Goal: Information Seeking & Learning: Understand process/instructions

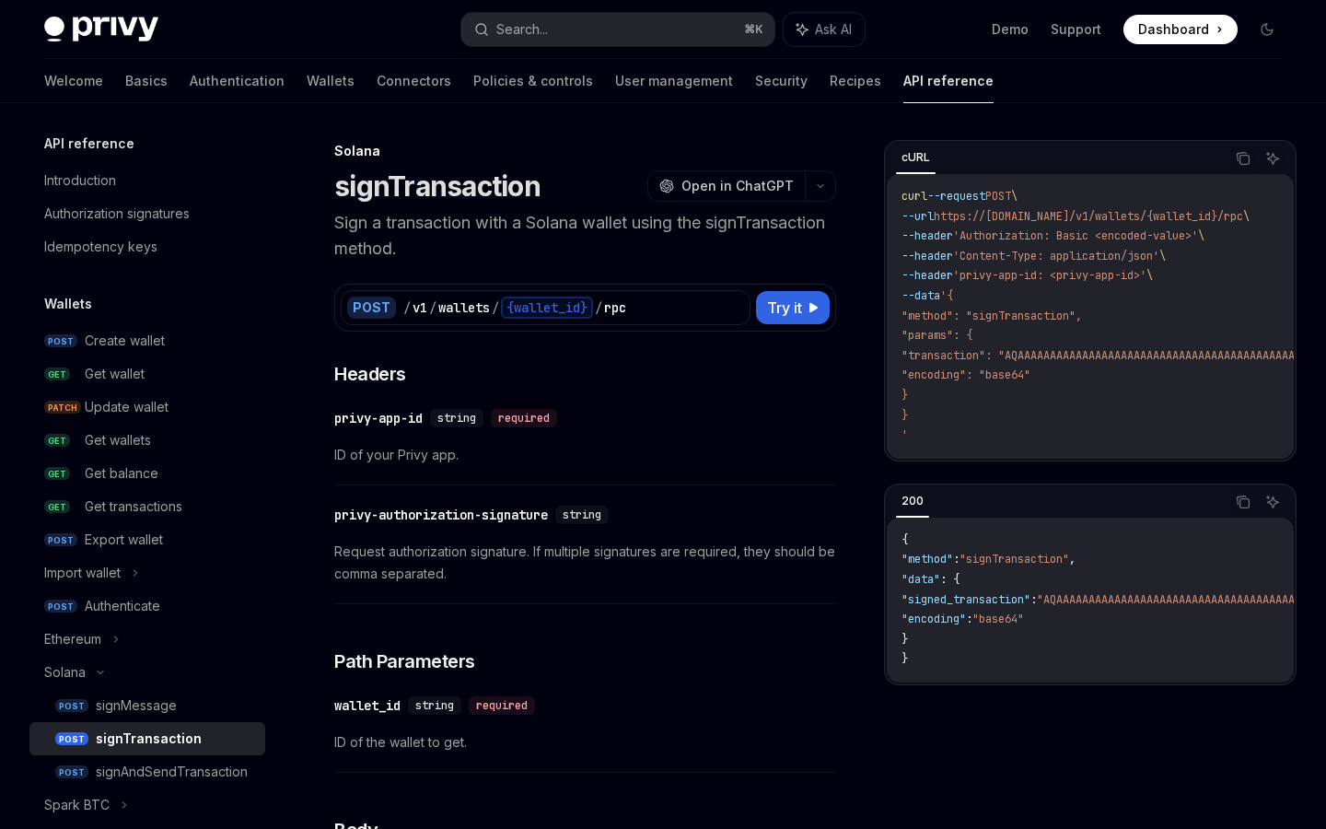
scroll to position [212, 0]
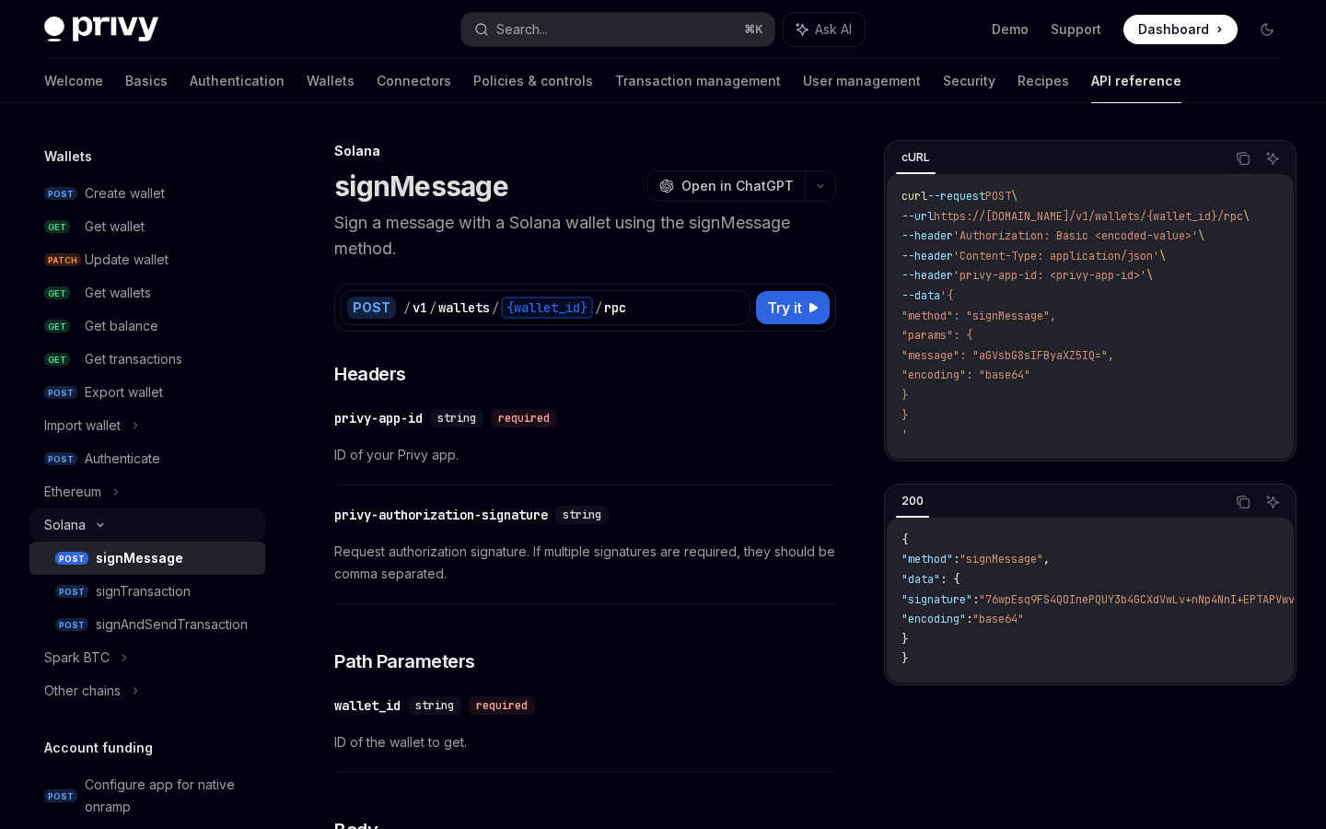
scroll to position [153, 0]
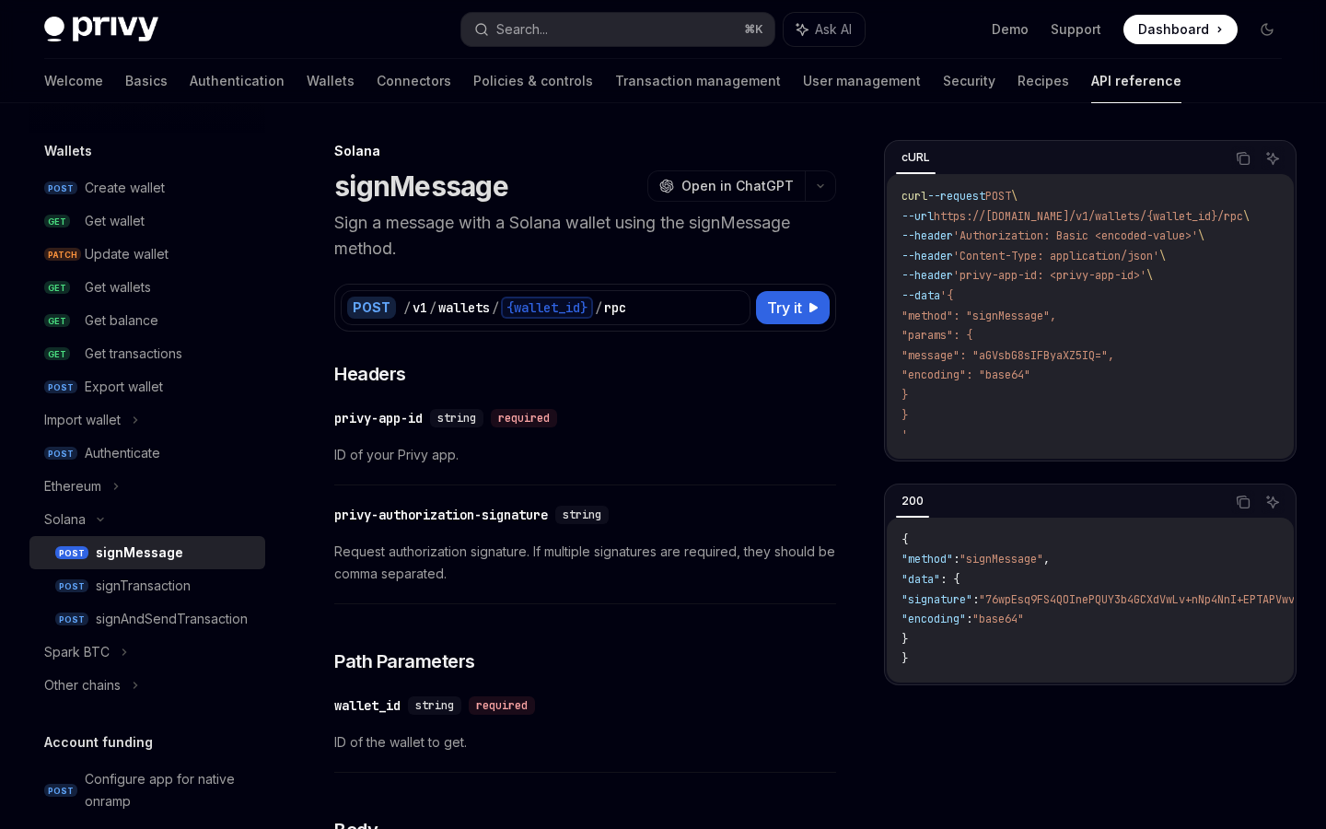
click at [978, 353] on span ""message": "aGVsbG8sIFByaXZ5IQ="," at bounding box center [1008, 355] width 213 height 15
click at [103, 486] on div "Ethereum" at bounding box center [147, 486] width 236 height 33
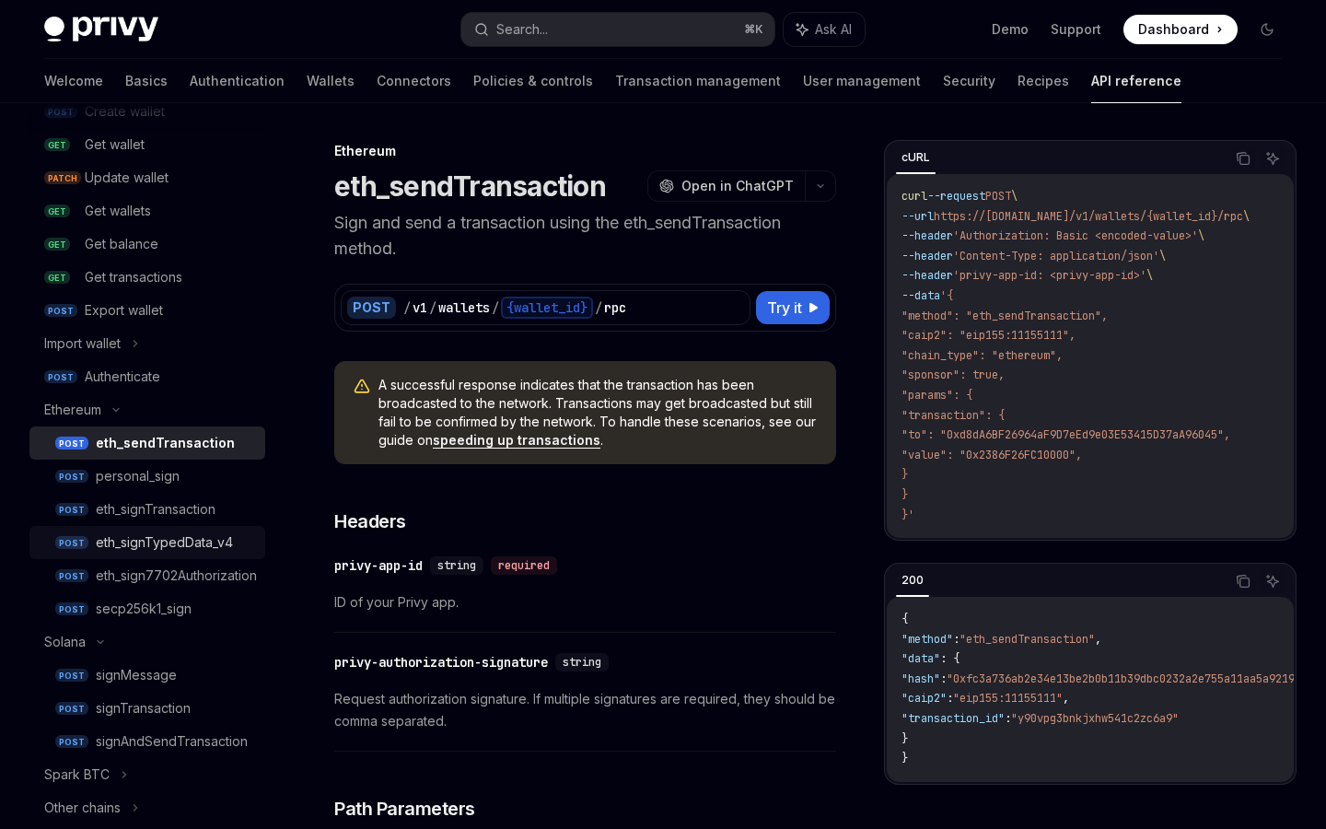
scroll to position [231, 0]
click at [136, 676] on div "signMessage" at bounding box center [136, 673] width 81 height 22
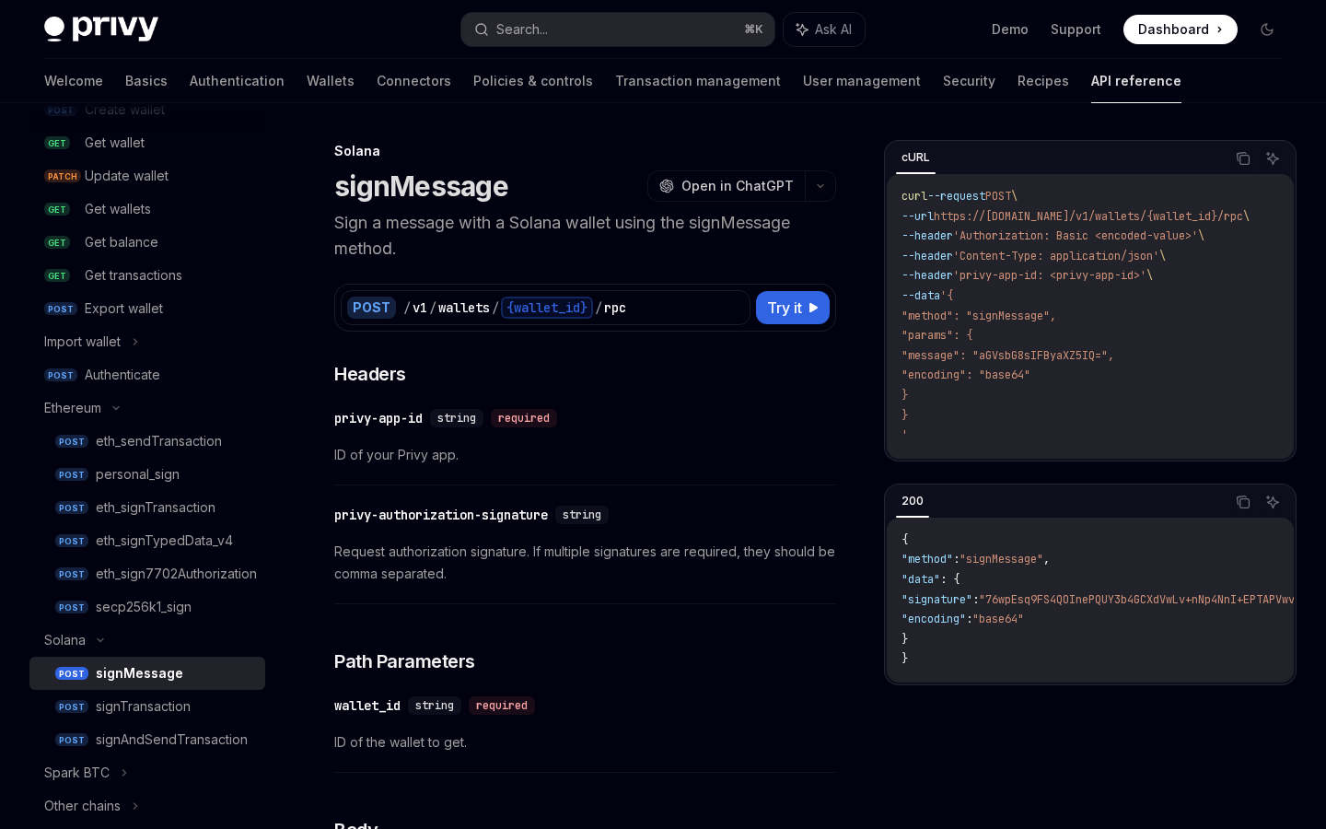
click at [1043, 355] on span ""message": "aGVsbG8sIFByaXZ5IQ="," at bounding box center [1008, 355] width 213 height 15
drag, startPoint x: 1084, startPoint y: 372, endPoint x: 900, endPoint y: 332, distance: 188.6
click at [900, 332] on div "curl --request POST \ --url https://api.privy.io/v1/wallets/{wallet_id}/rpc \ -…" at bounding box center [1090, 316] width 407 height 285
copy code ""params": { "message": "aGVsbG8sIFByaXZ5IQ=", "encoding": "base64""
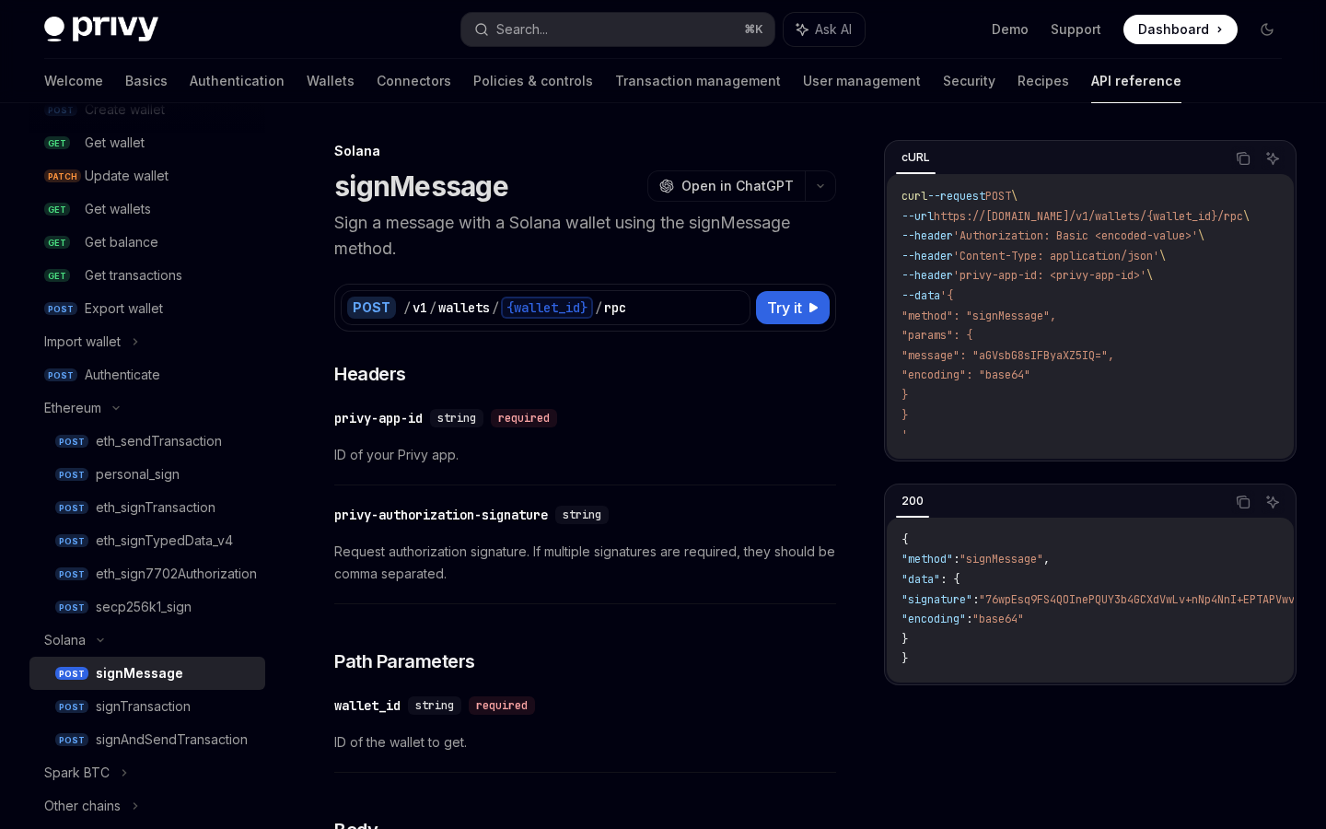
drag, startPoint x: 946, startPoint y: 393, endPoint x: 892, endPoint y: 328, distance: 85.0
click at [892, 328] on div "curl --request POST \ --url https://api.privy.io/v1/wallets/{wallet_id}/rpc \ -…" at bounding box center [1090, 316] width 407 height 285
copy code ""params": { "message": "aGVsbG8sIFByaXZ5IQ=", "encoding": "base64" }"
click at [100, 703] on div "signTransaction" at bounding box center [143, 706] width 95 height 22
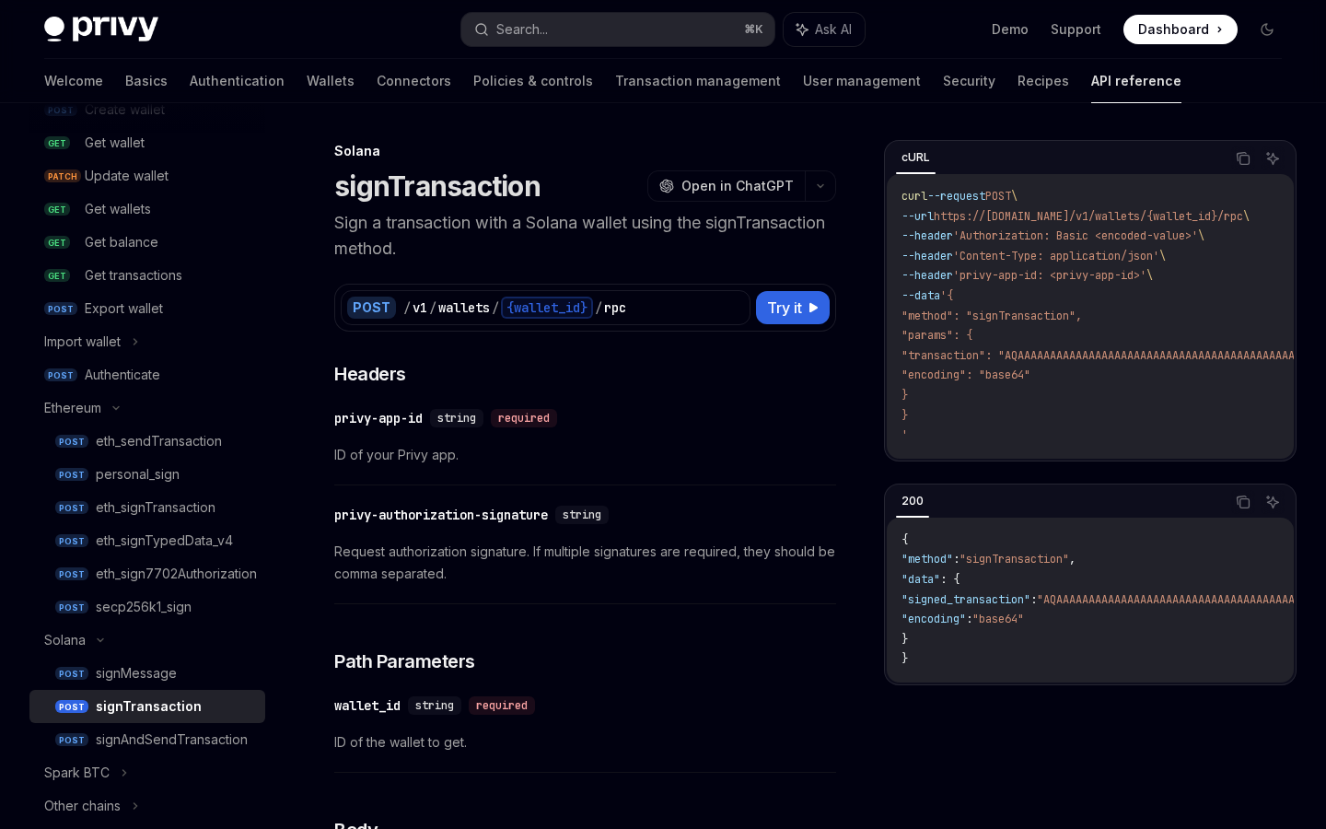
type textarea "*"
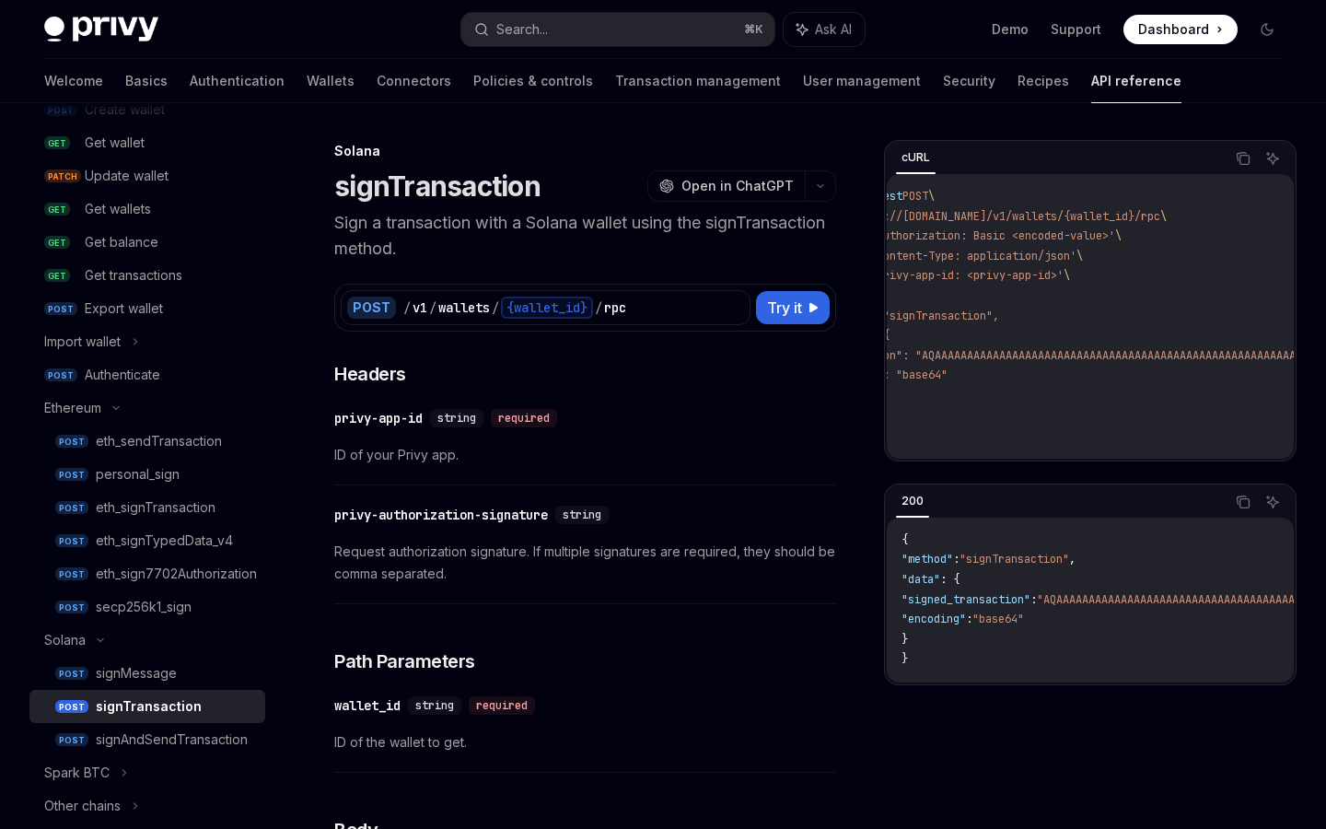
scroll to position [0, 81]
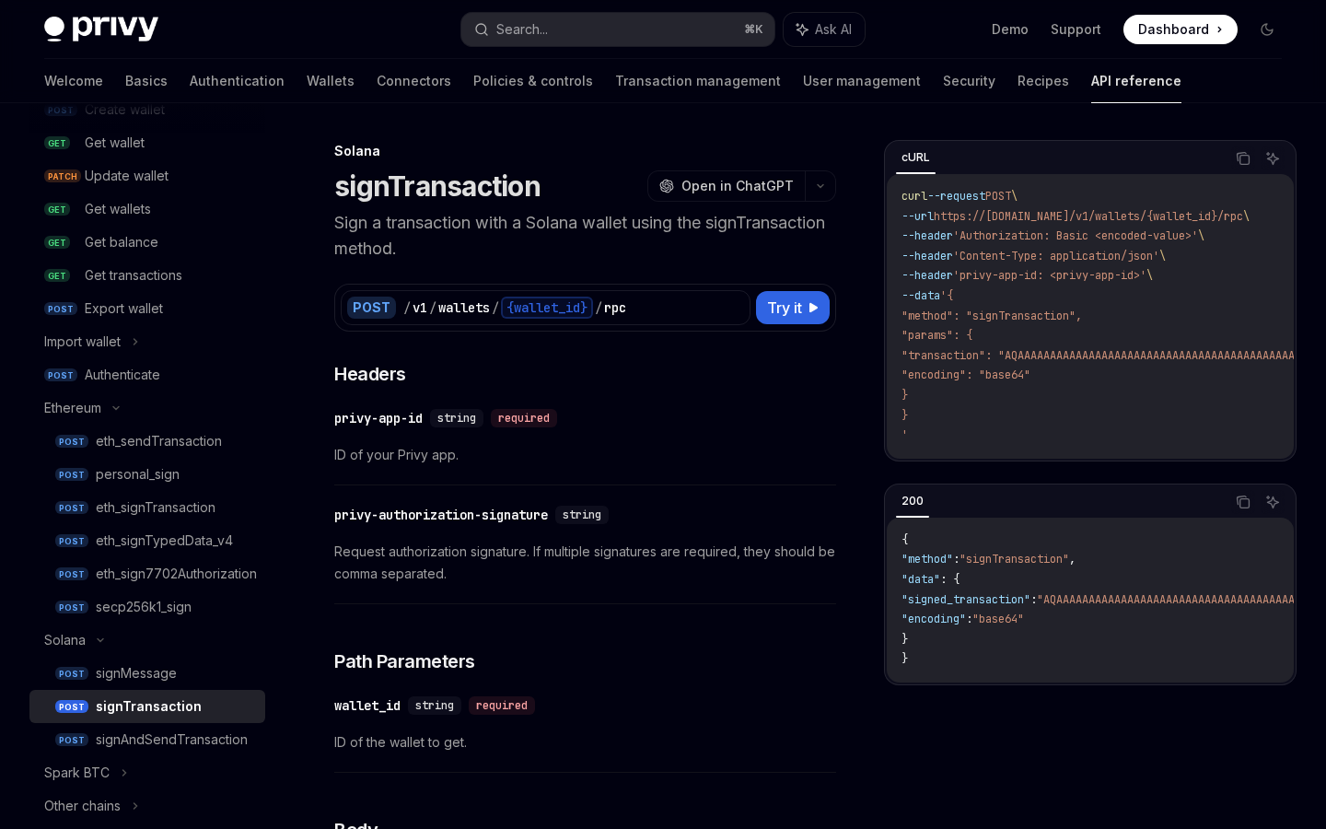
scroll to position [0, 0]
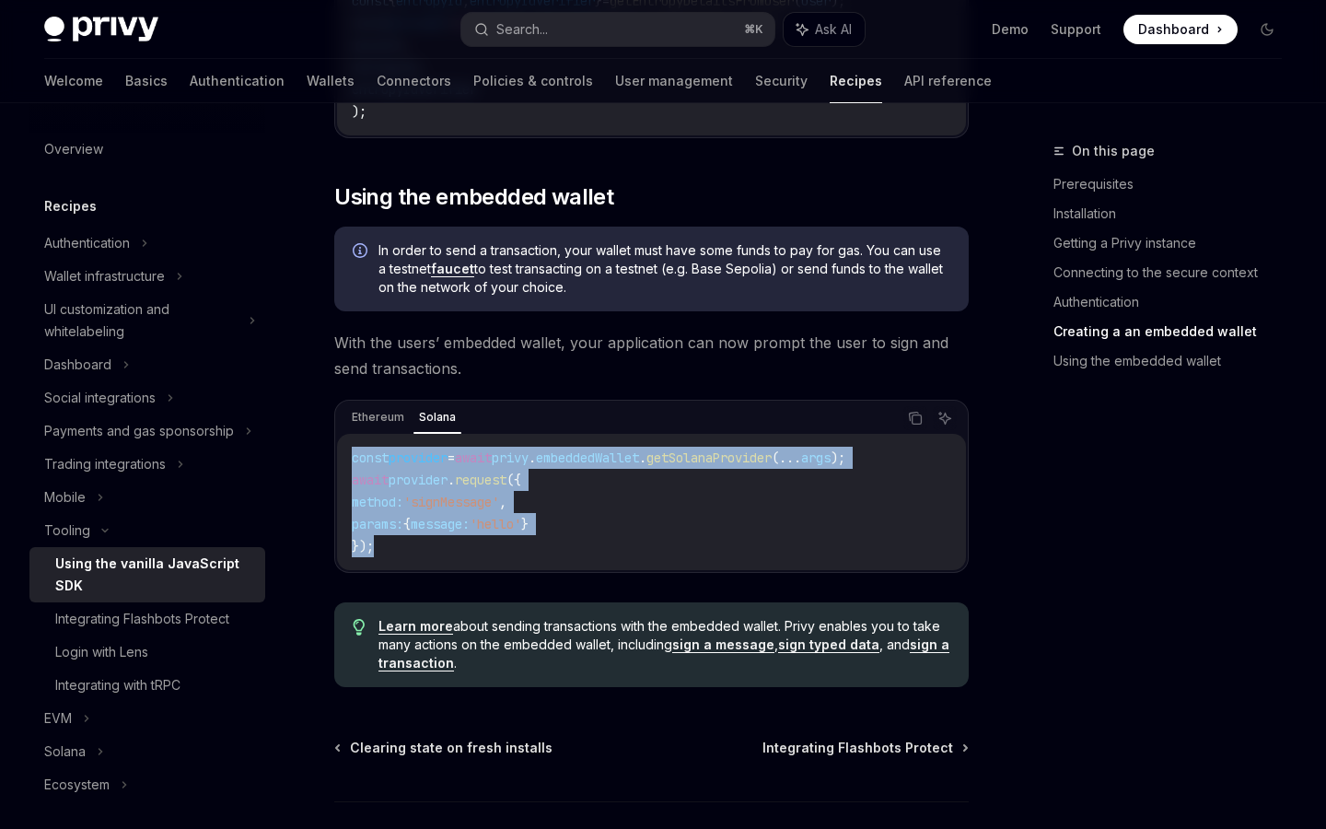
scroll to position [2468, 0]
click at [521, 532] on span "'hello'" at bounding box center [496, 524] width 52 height 17
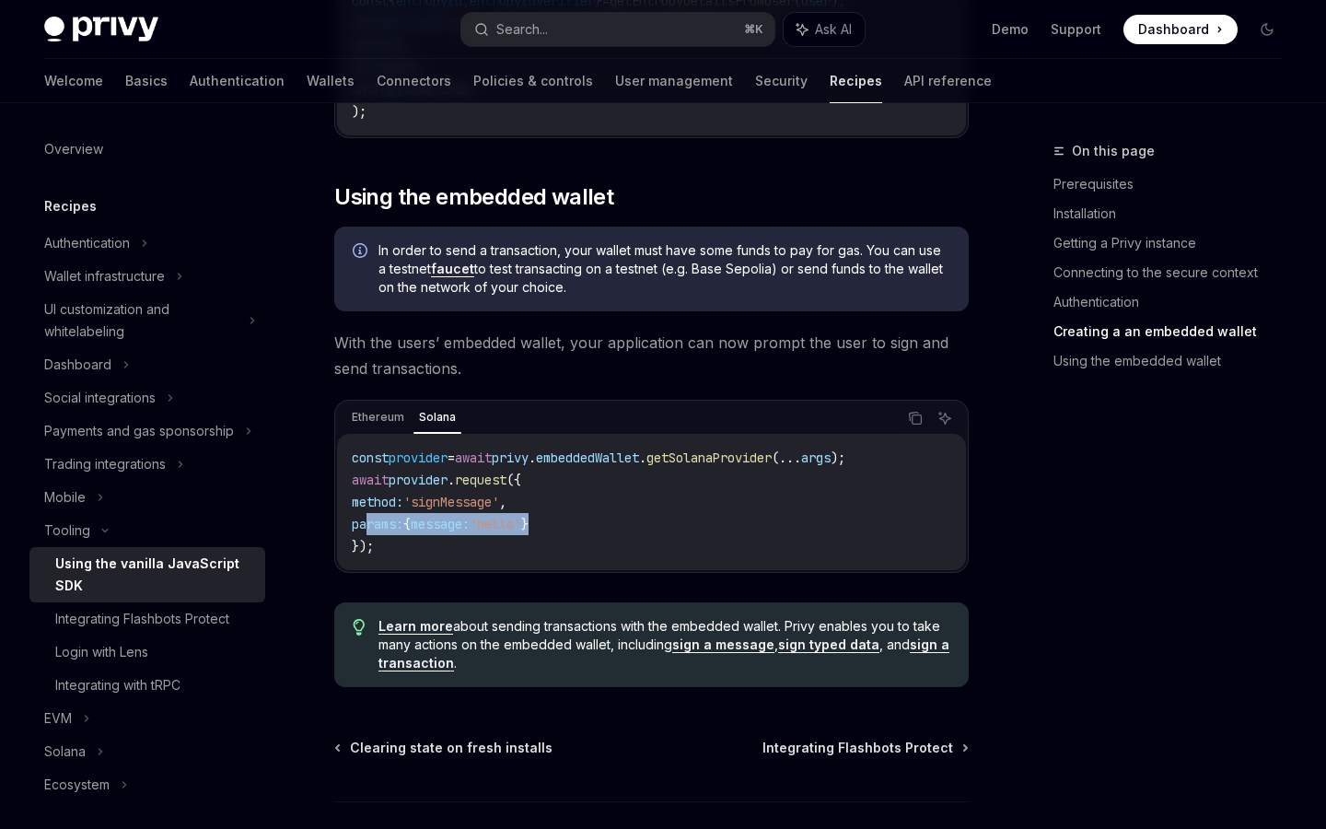
drag, startPoint x: 368, startPoint y: 541, endPoint x: 688, endPoint y: 541, distance: 319.6
click at [688, 541] on code "const provider = await privy . embeddedWallet . getSolanaProvider ( ... args );…" at bounding box center [652, 502] width 600 height 111
copy span "params: { message: 'hello' }"
click at [579, 523] on code "const provider = await privy . embeddedWallet . getSolanaProvider ( ... args );…" at bounding box center [652, 502] width 600 height 111
drag, startPoint x: 380, startPoint y: 557, endPoint x: 352, endPoint y: 491, distance: 71.8
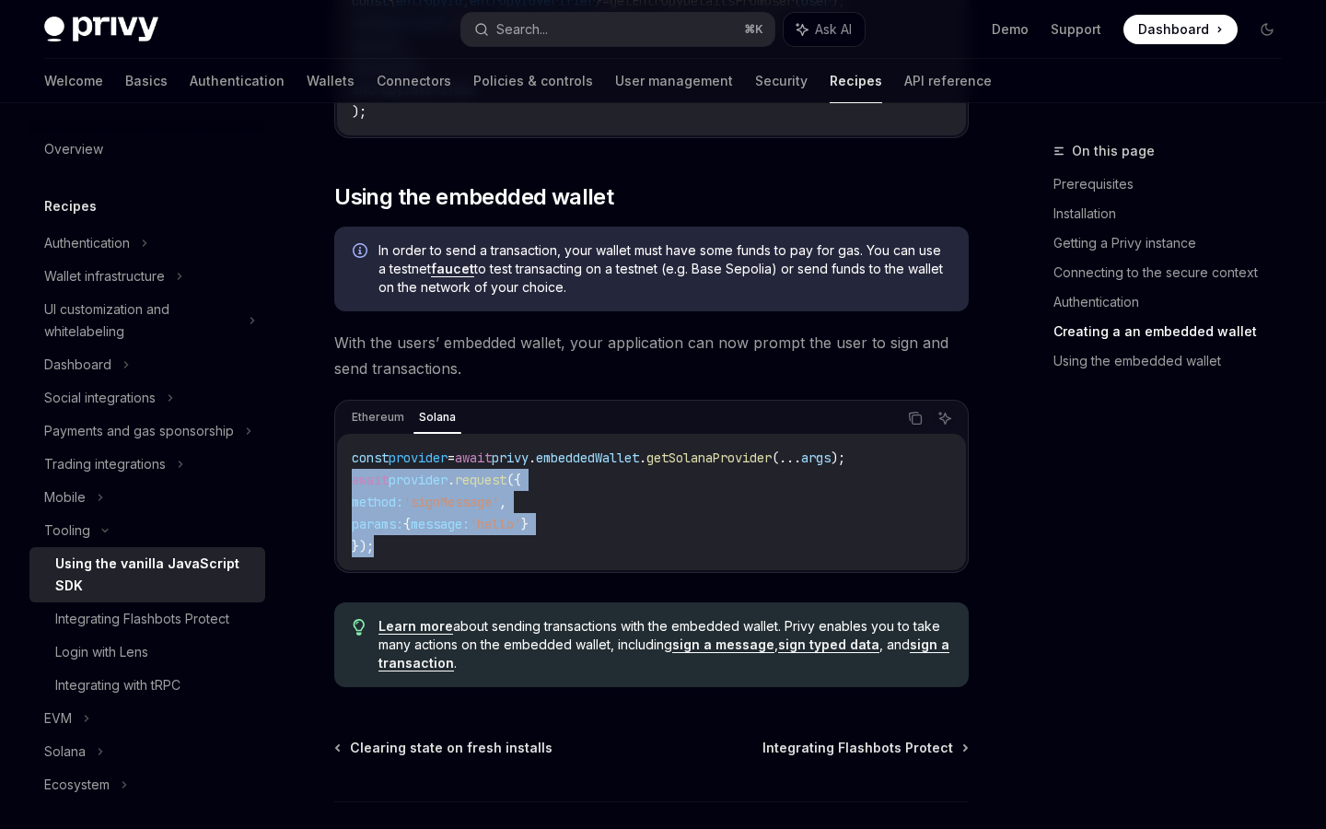
click at [352, 491] on code "const provider = await privy . embeddedWallet . getSolanaProvider ( ... args );…" at bounding box center [652, 502] width 600 height 111
copy code "await provider . request ({ method: 'signMessage' , params: { message: 'hello' …"
